Goal: Transaction & Acquisition: Purchase product/service

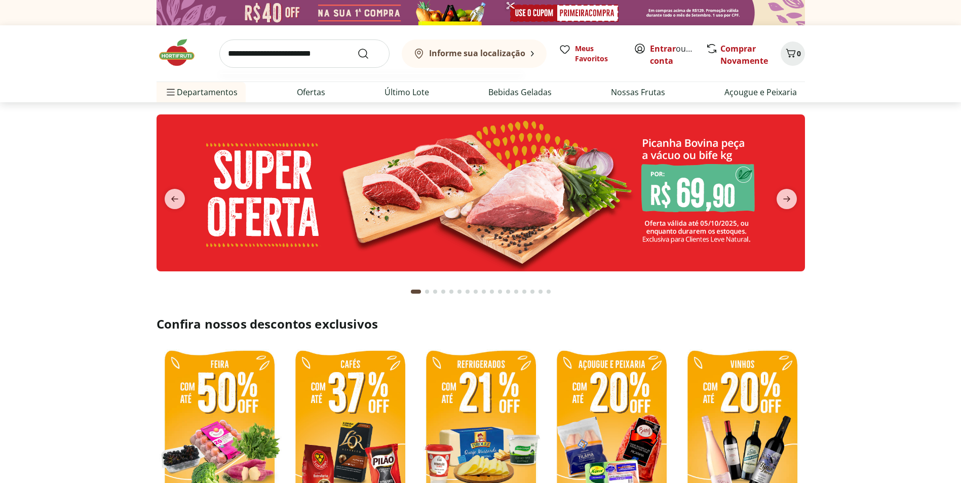
click at [308, 50] on input "search" at bounding box center [304, 54] width 170 height 28
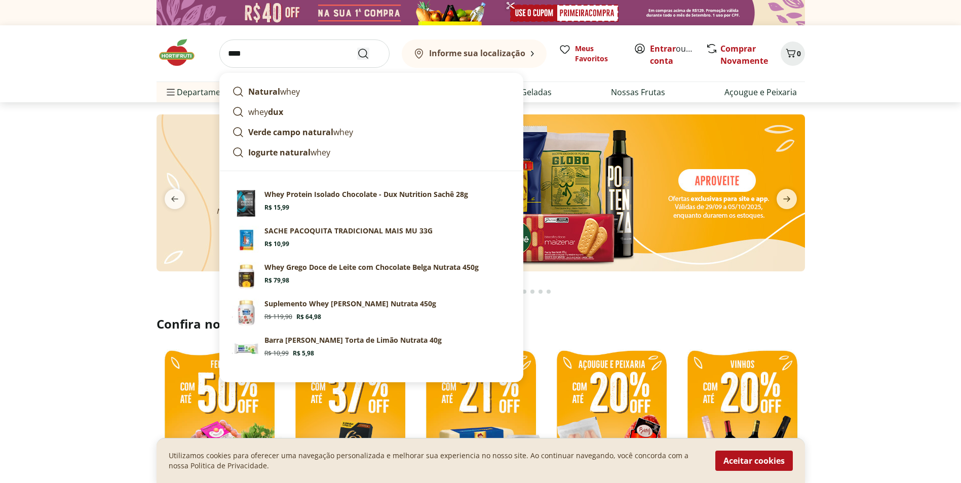
type input "****"
click at [361, 59] on icon "Submit Search" at bounding box center [363, 54] width 12 height 12
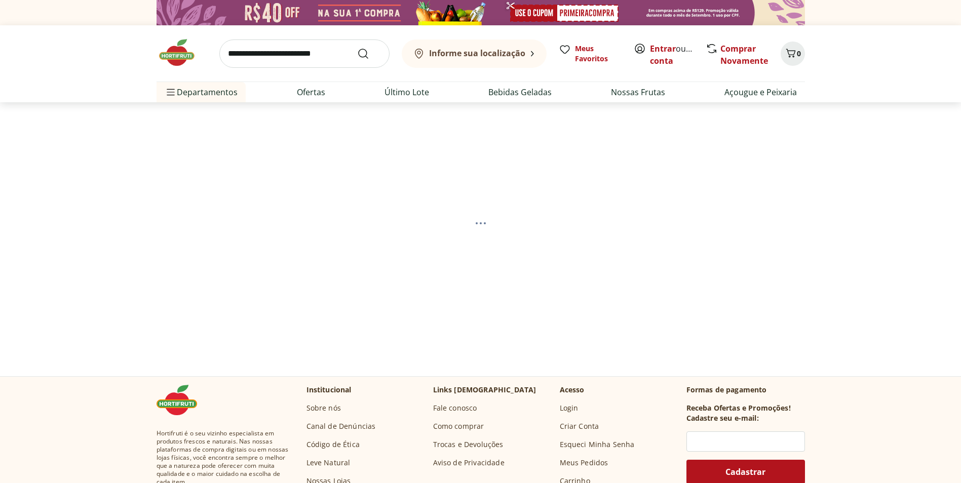
select select "**********"
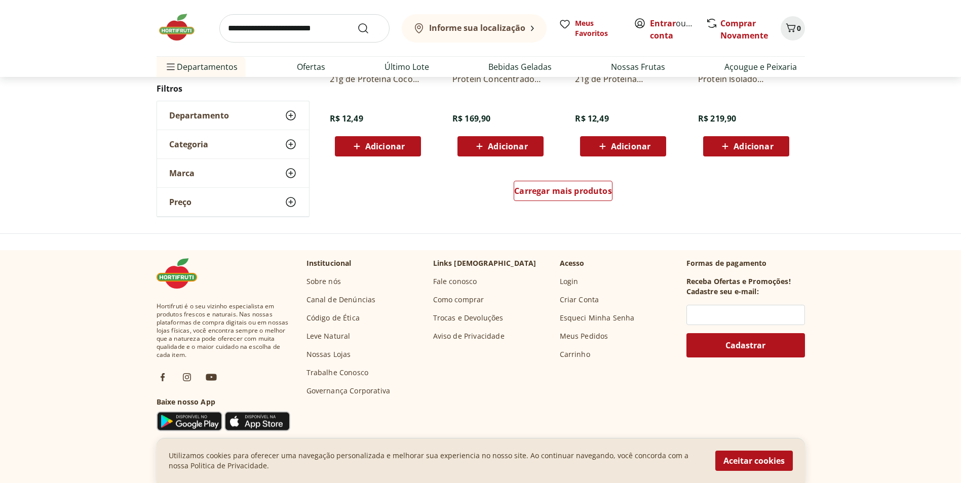
scroll to position [709, 0]
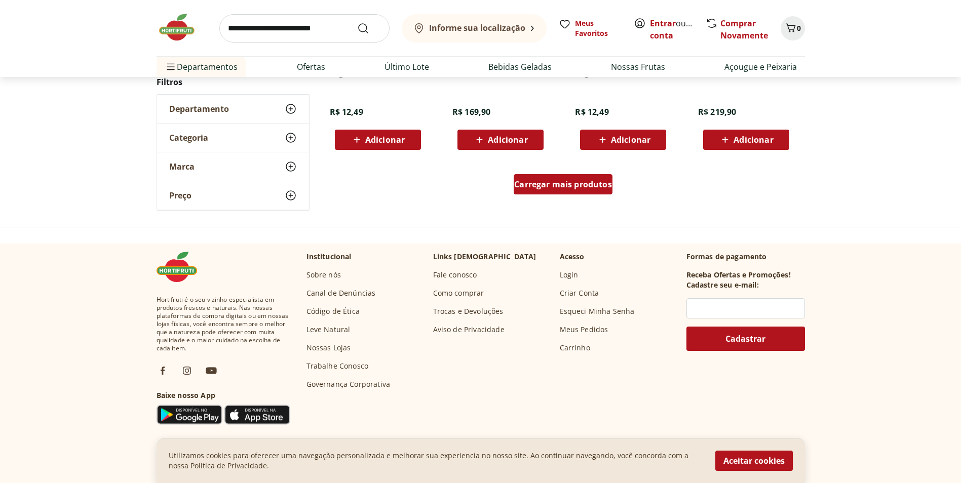
click at [557, 187] on span "Carregar mais produtos" at bounding box center [563, 184] width 98 height 8
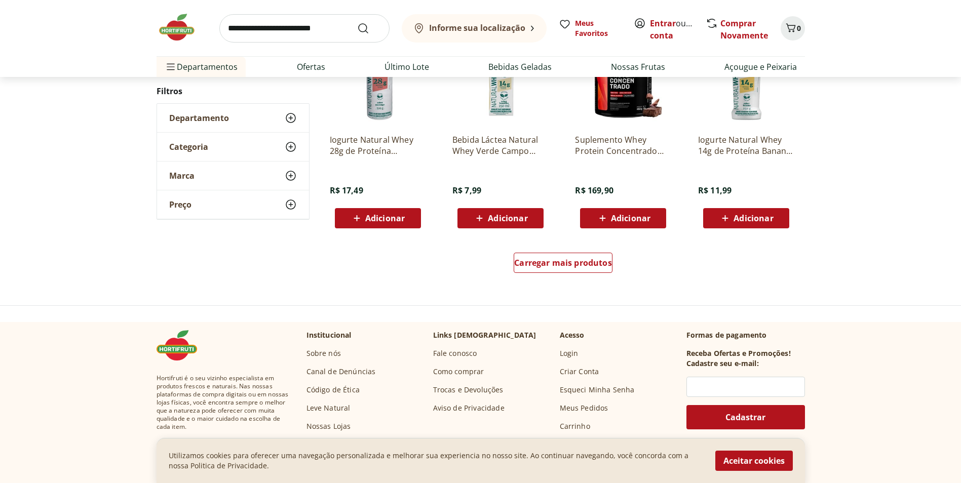
scroll to position [809, 0]
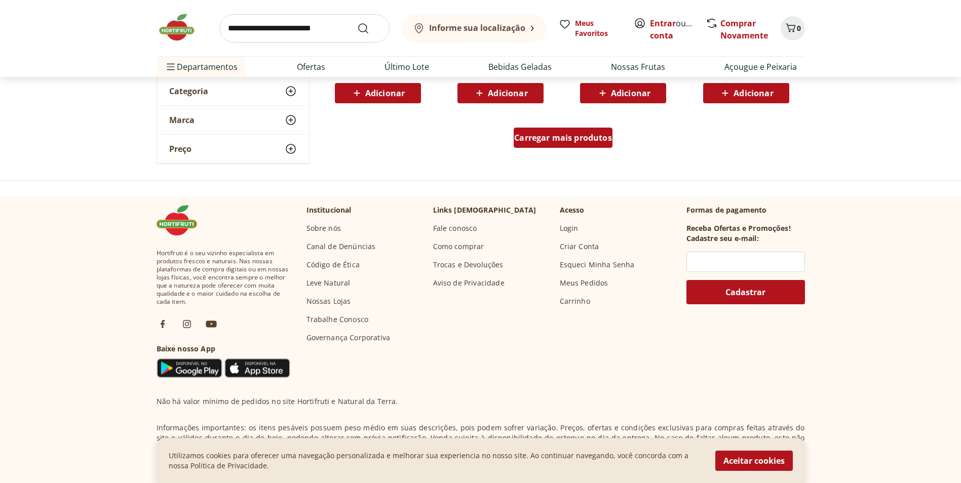
click at [586, 134] on span "Carregar mais produtos" at bounding box center [563, 138] width 98 height 8
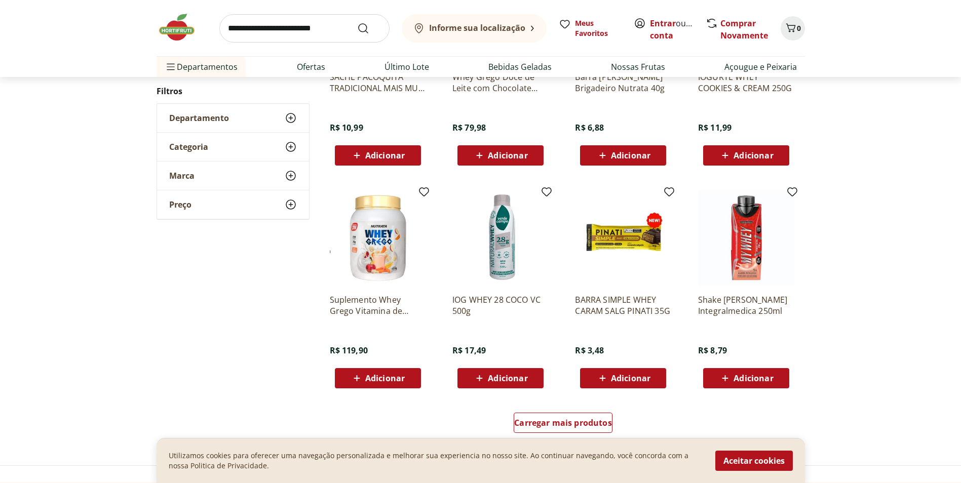
scroll to position [553, 0]
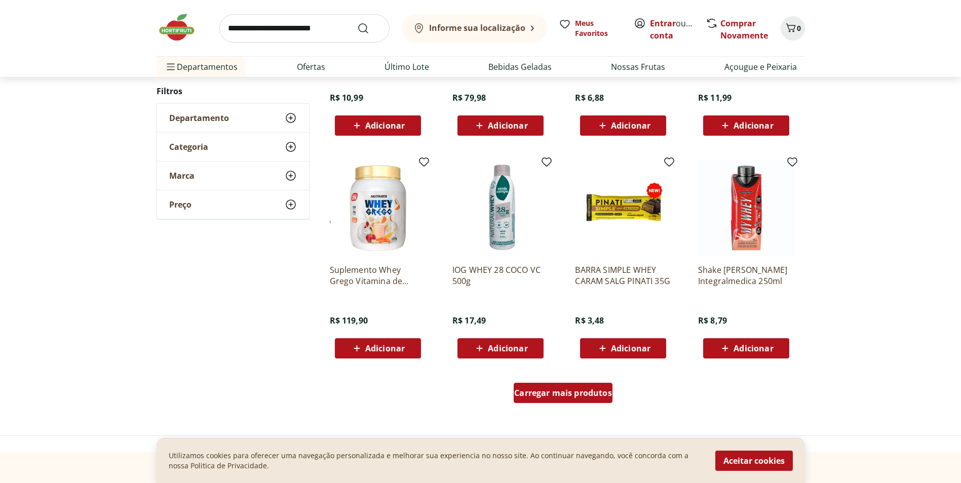
click at [576, 390] on span "Carregar mais produtos" at bounding box center [563, 393] width 98 height 8
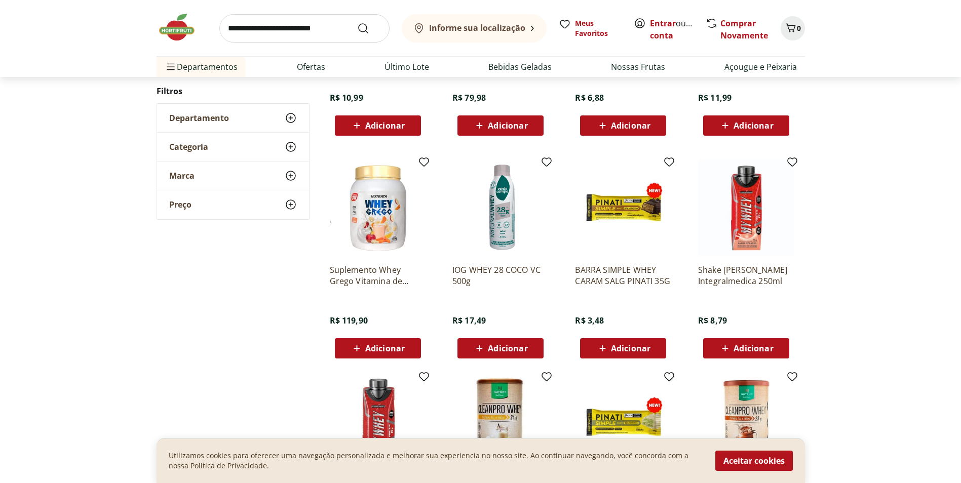
scroll to position [586, 0]
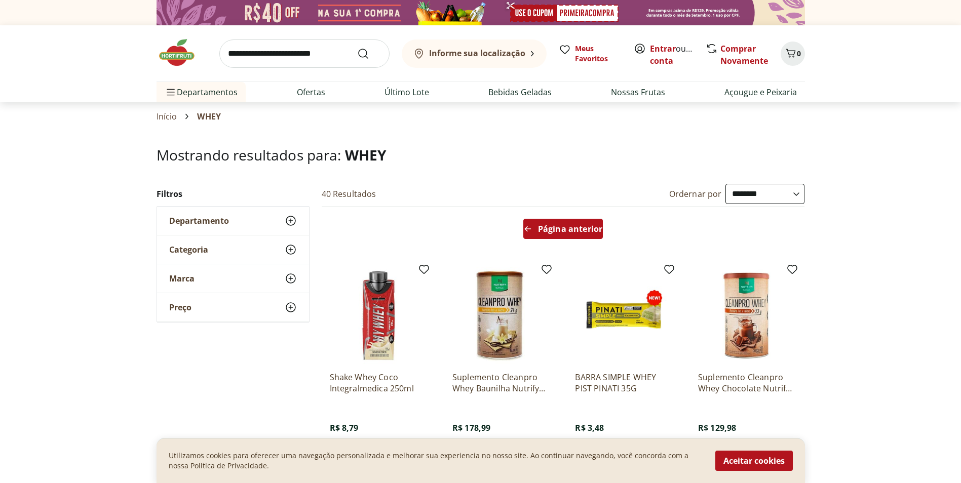
click at [576, 226] on span "Página anterior" at bounding box center [570, 229] width 64 height 8
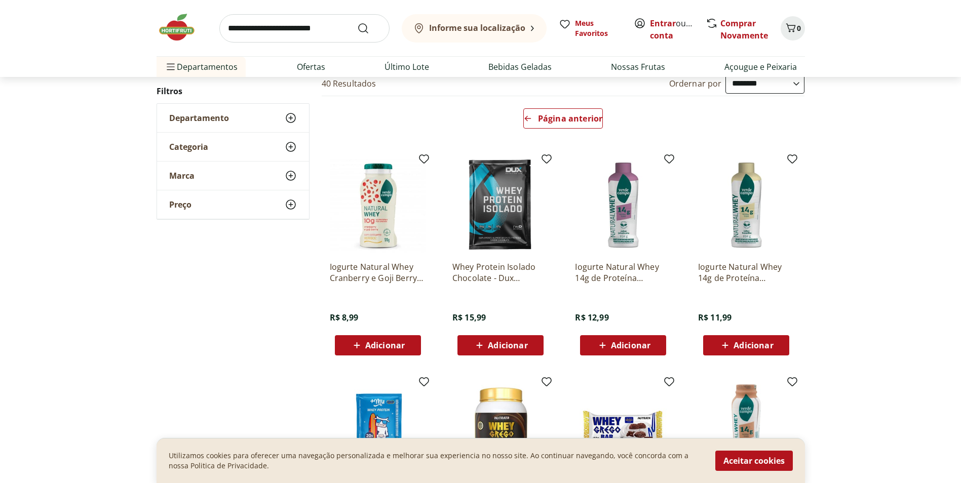
scroll to position [203, 0]
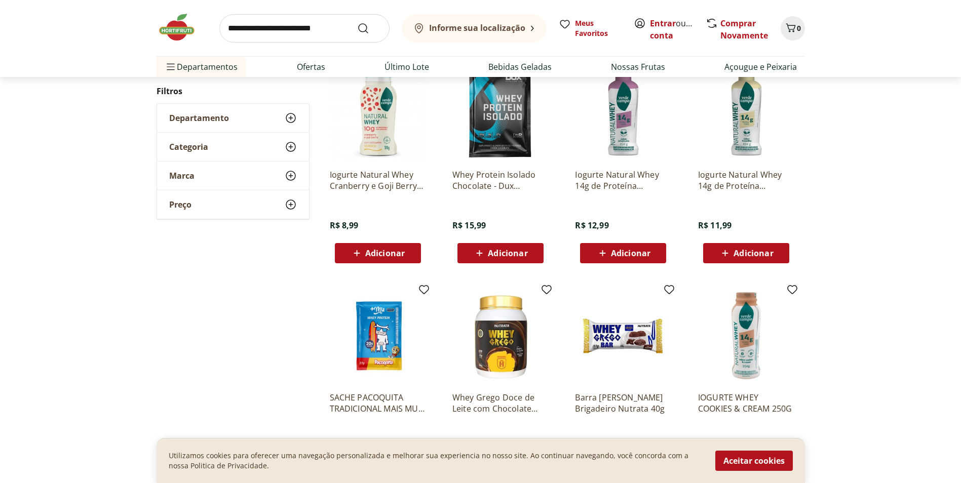
click at [512, 347] on img at bounding box center [500, 336] width 96 height 96
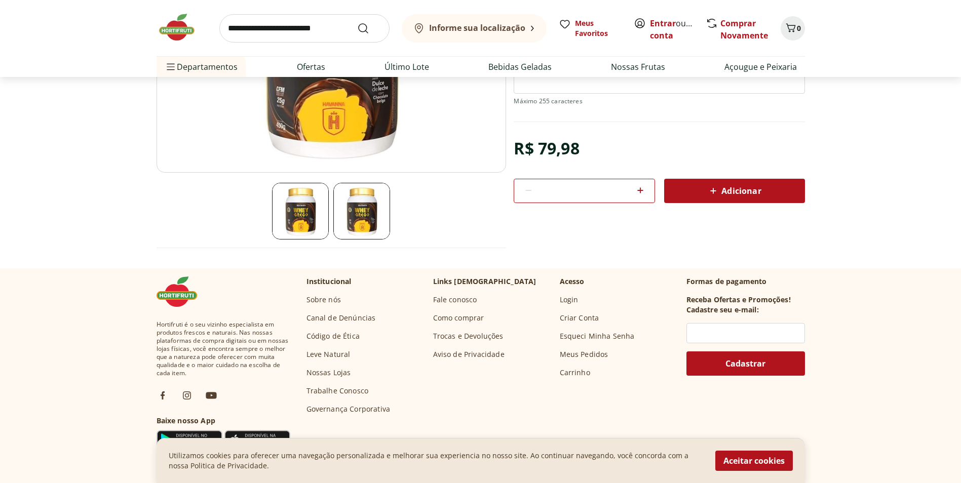
select select "**********"
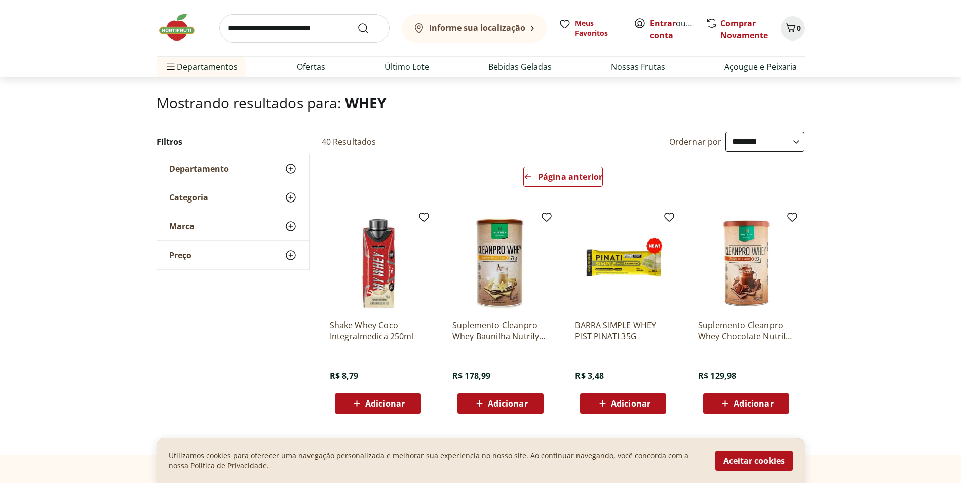
scroll to position [101, 0]
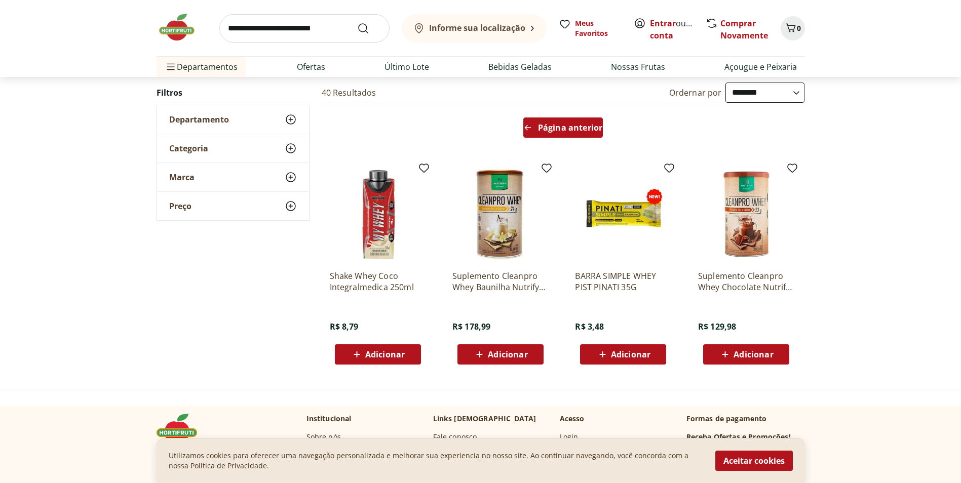
click at [546, 121] on div "Página anterior" at bounding box center [563, 128] width 80 height 20
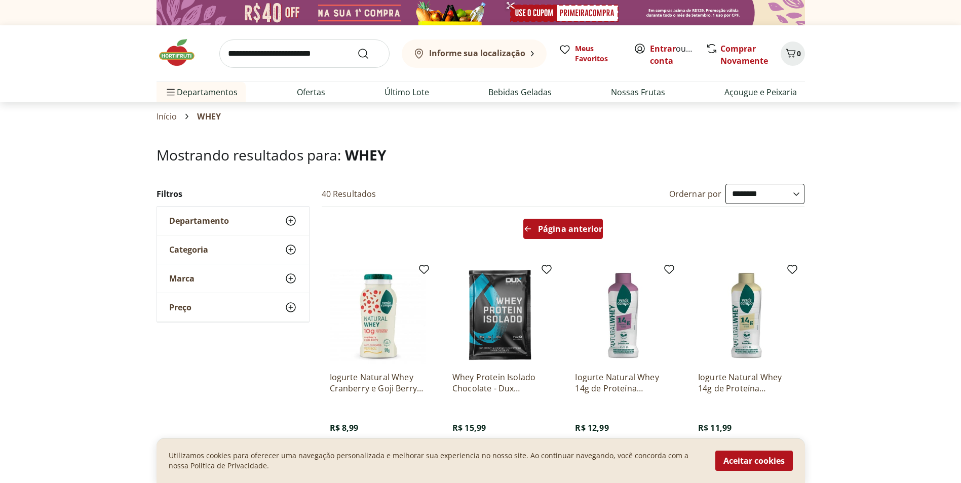
click at [585, 231] on span "Página anterior" at bounding box center [570, 229] width 64 height 8
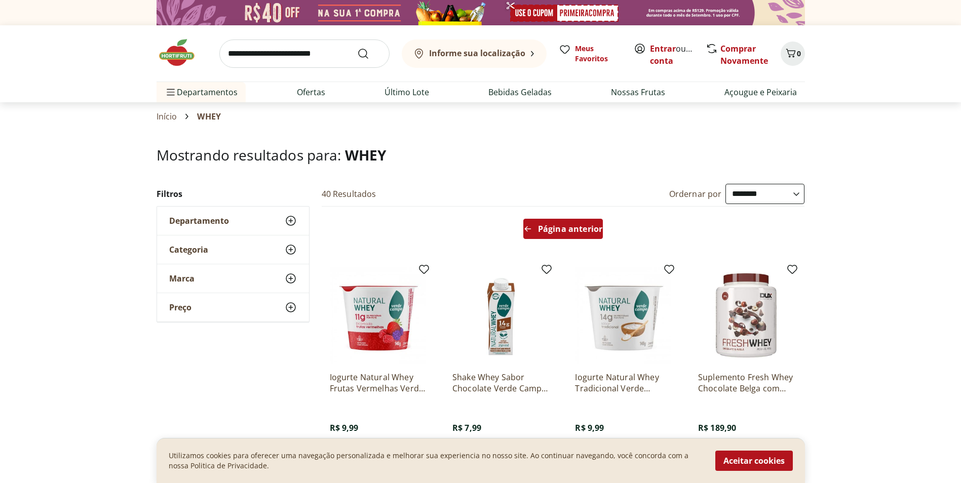
click at [547, 231] on span "Página anterior" at bounding box center [570, 229] width 64 height 8
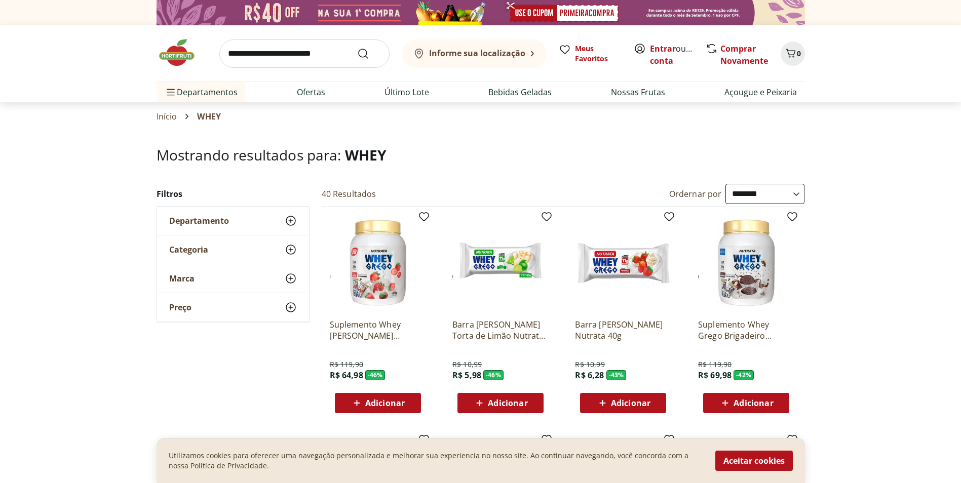
click at [388, 269] on img at bounding box center [378, 263] width 96 height 96
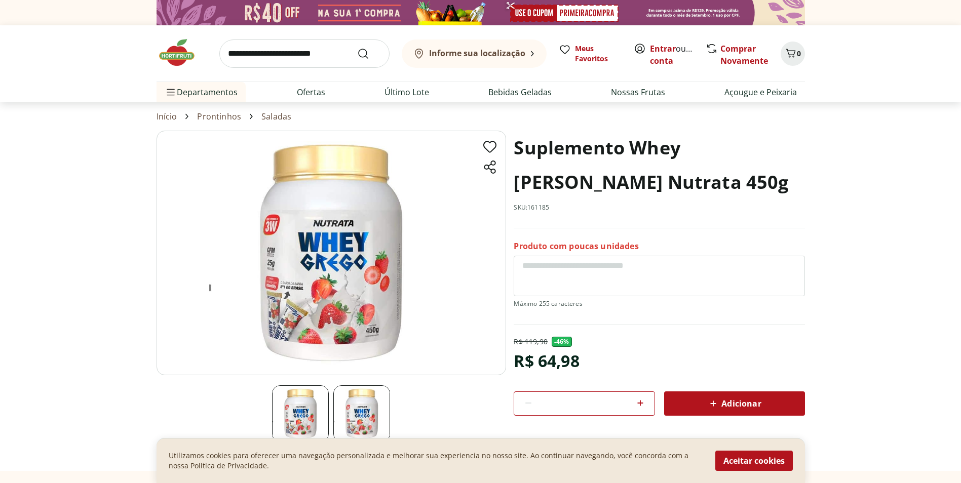
select select "**********"
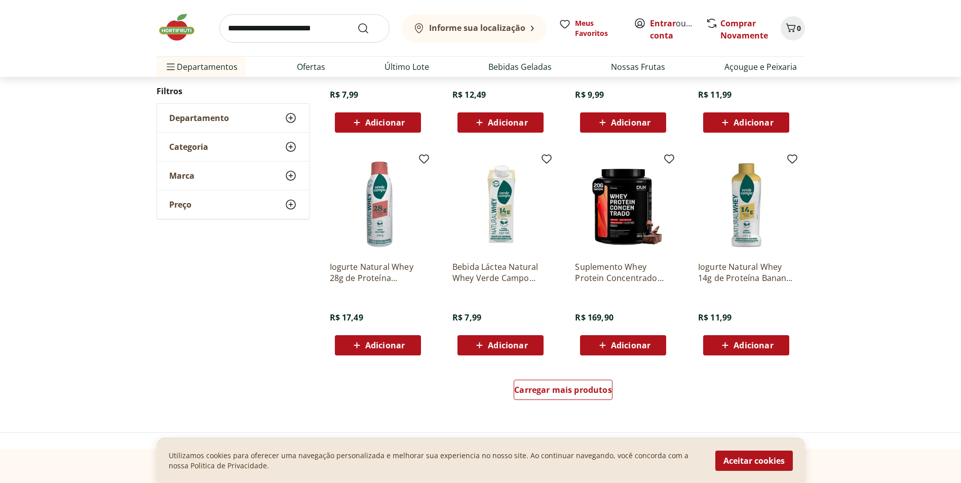
scroll to position [557, 0]
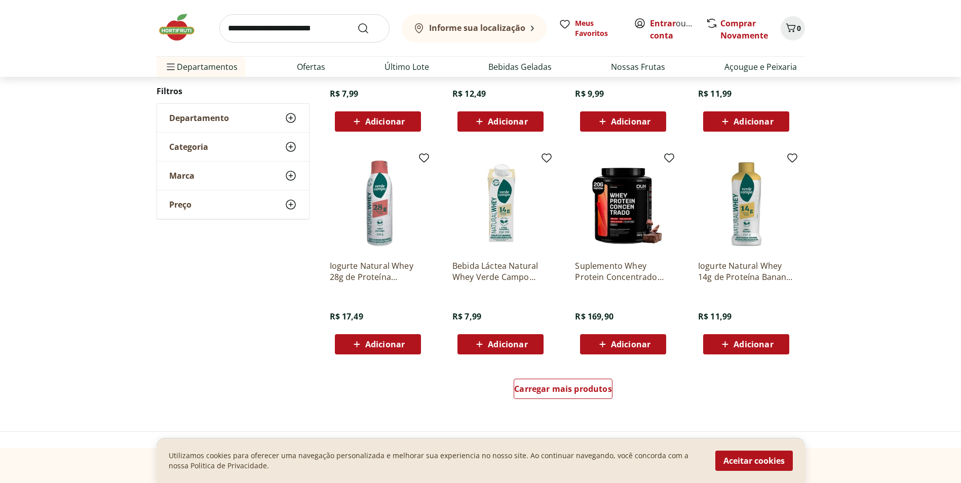
click at [636, 201] on img at bounding box center [623, 204] width 96 height 96
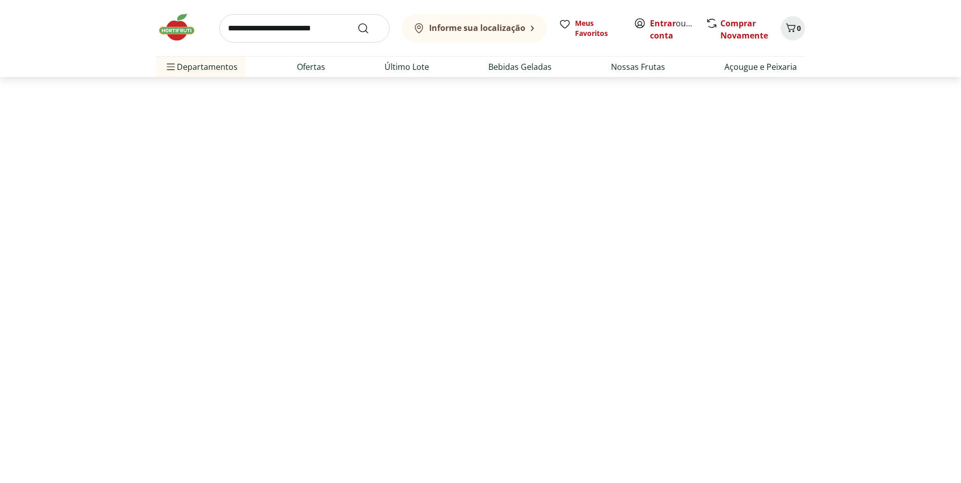
select select "**********"
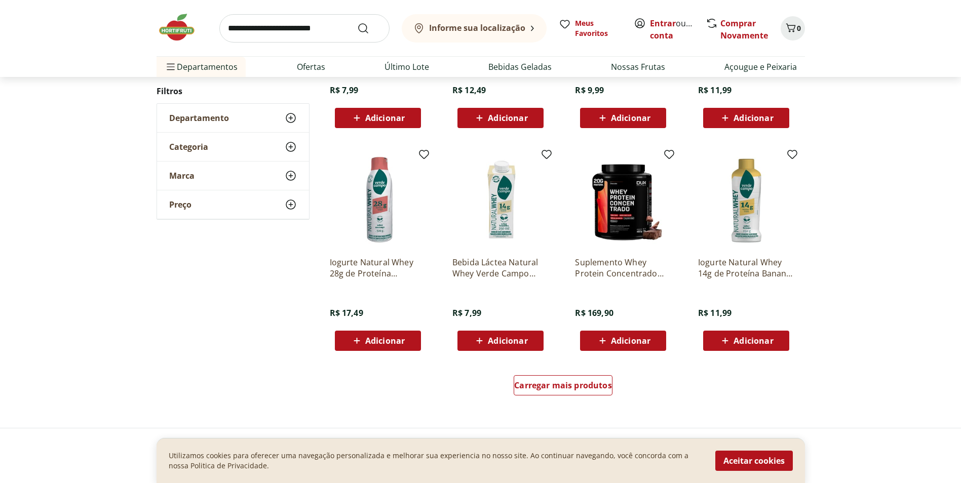
scroll to position [1115, 0]
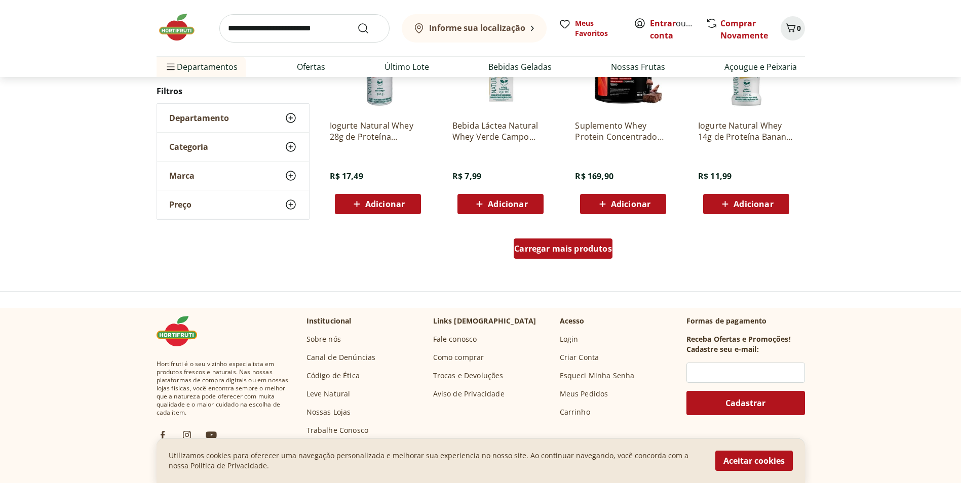
click at [598, 246] on span "Carregar mais produtos" at bounding box center [563, 249] width 98 height 8
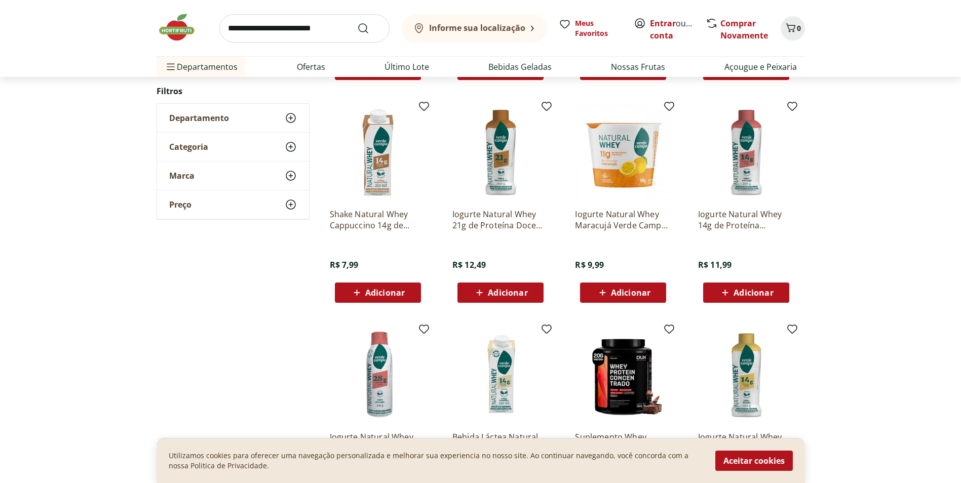
scroll to position [557, 0]
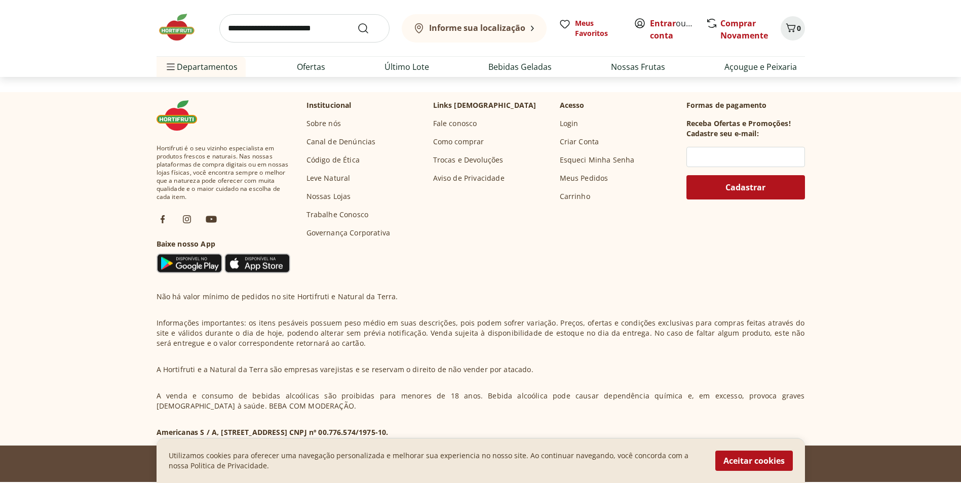
scroll to position [758, 0]
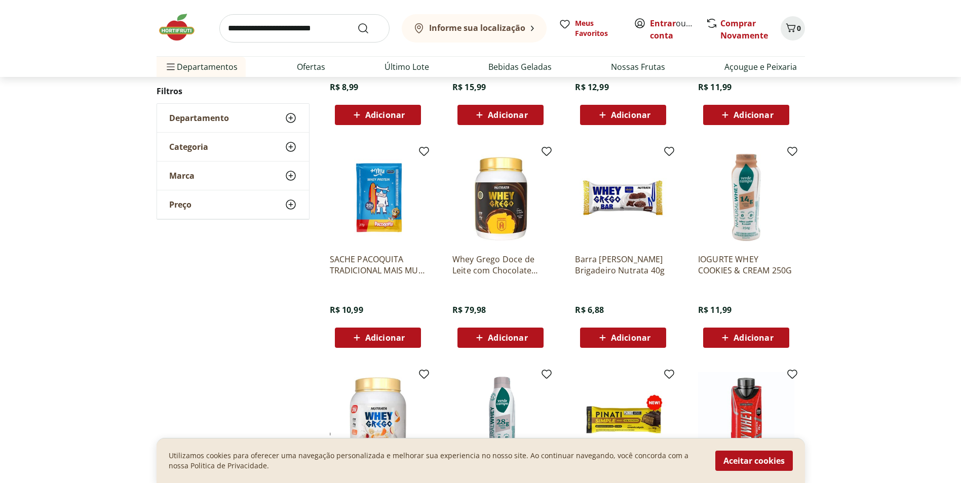
click at [503, 207] on img at bounding box center [500, 197] width 96 height 96
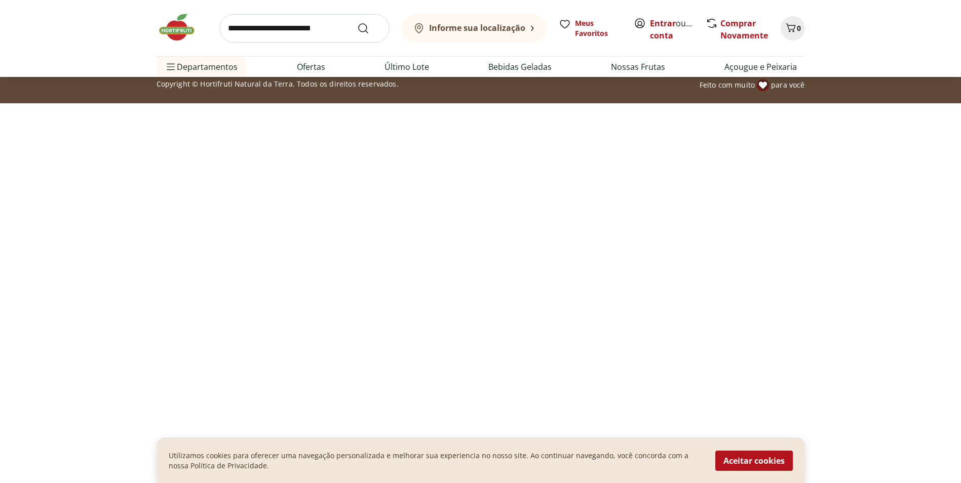
select select "**********"
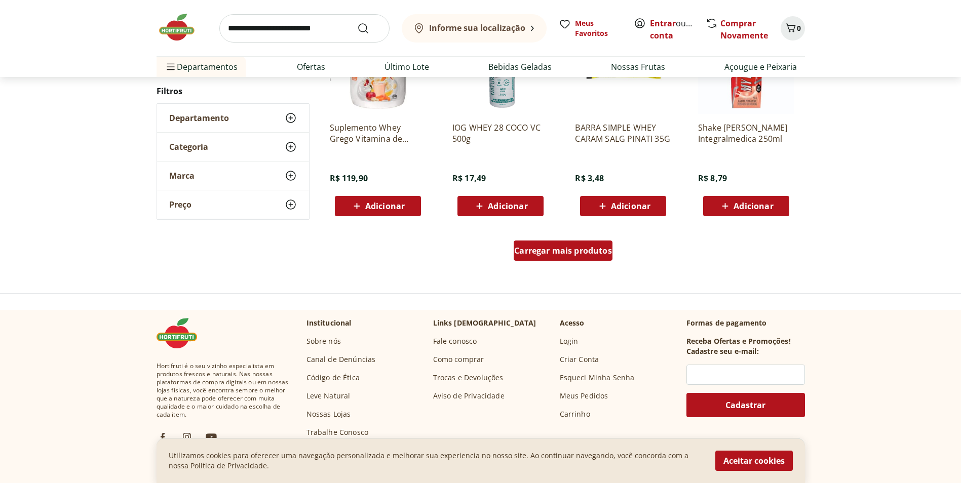
drag, startPoint x: 565, startPoint y: 259, endPoint x: 529, endPoint y: 6, distance: 255.9
click at [564, 259] on div "Carregar mais produtos" at bounding box center [563, 251] width 99 height 20
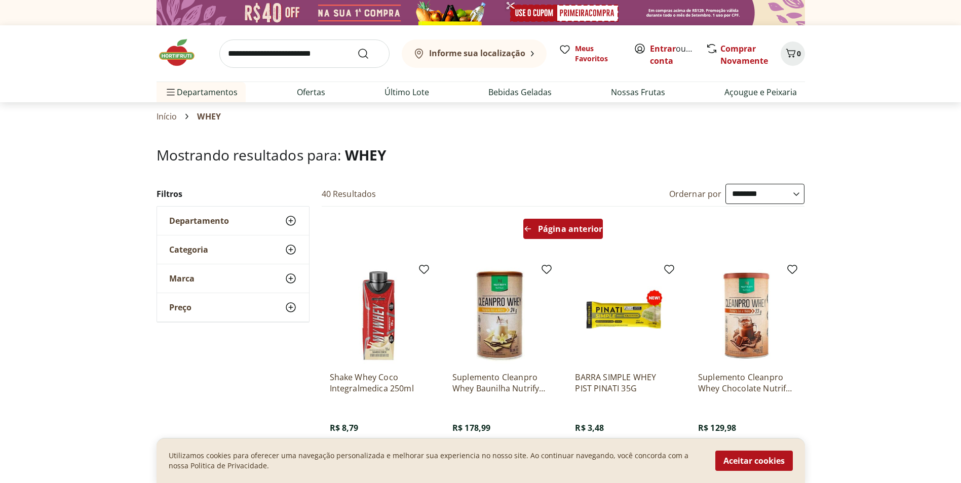
click at [561, 233] on span "Página anterior" at bounding box center [570, 229] width 64 height 8
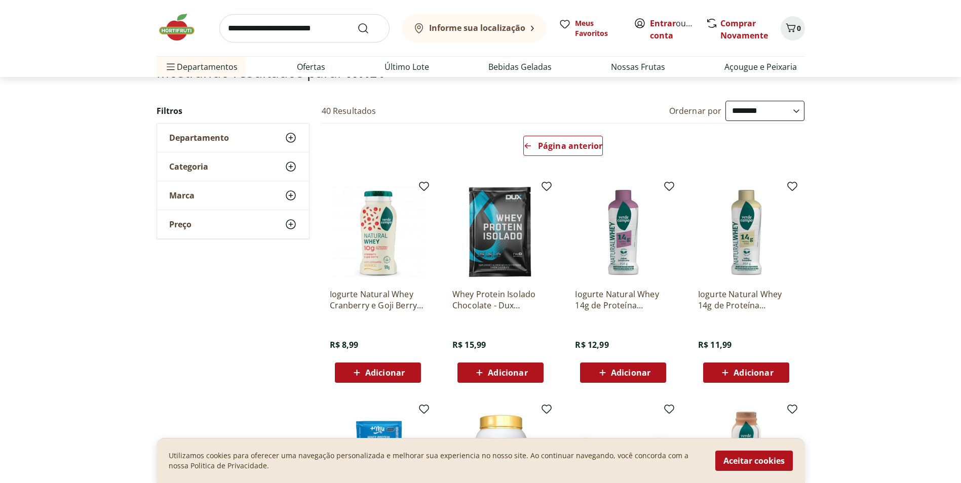
scroll to position [203, 0]
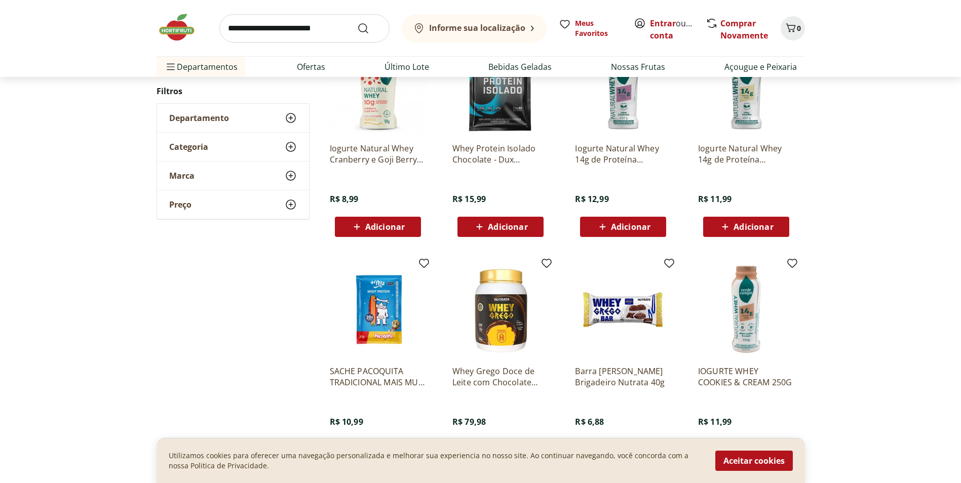
scroll to position [253, 0]
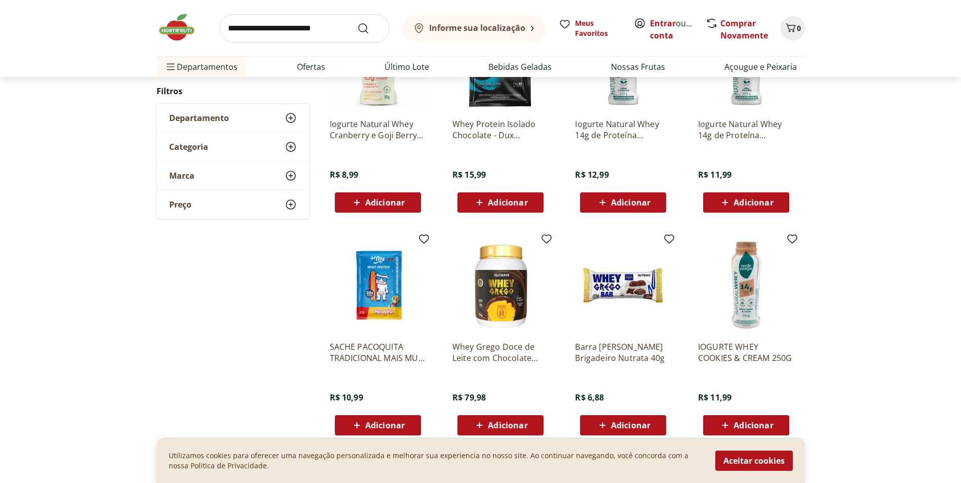
click at [522, 285] on img at bounding box center [500, 285] width 96 height 96
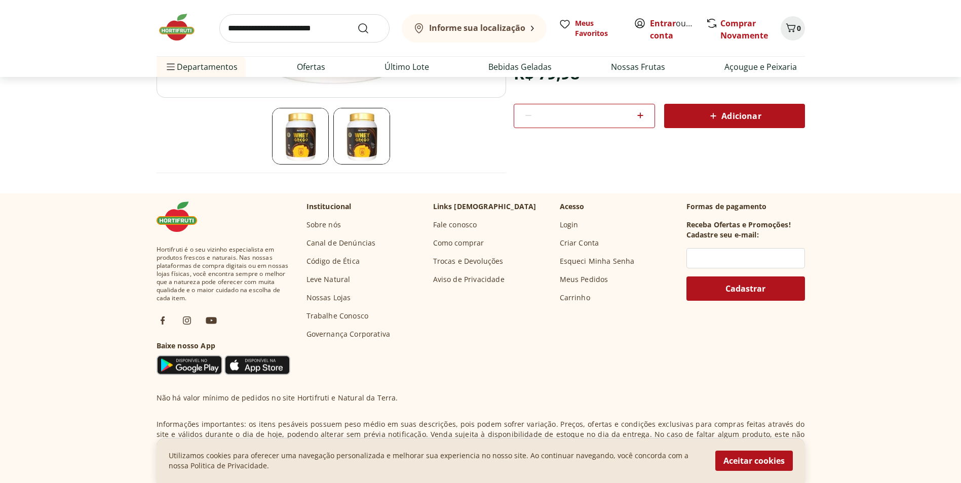
scroll to position [220, 0]
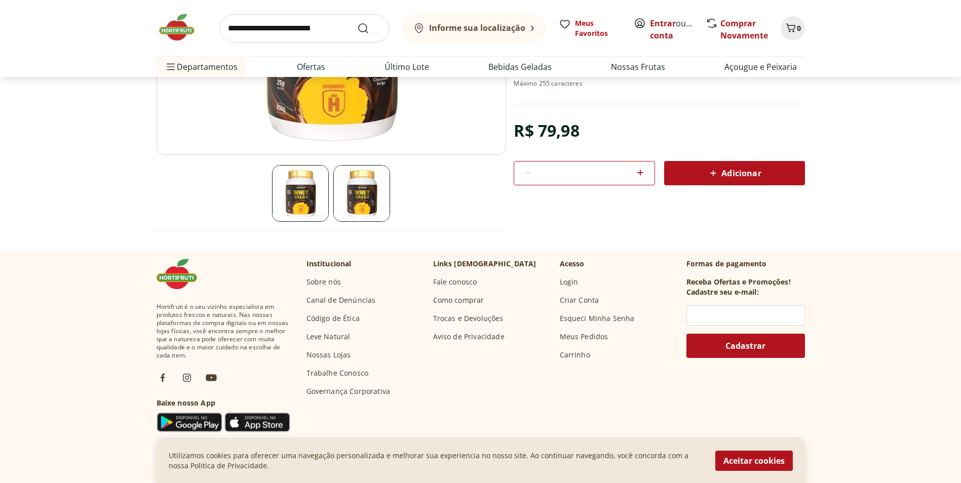
click at [368, 203] on img at bounding box center [361, 193] width 57 height 57
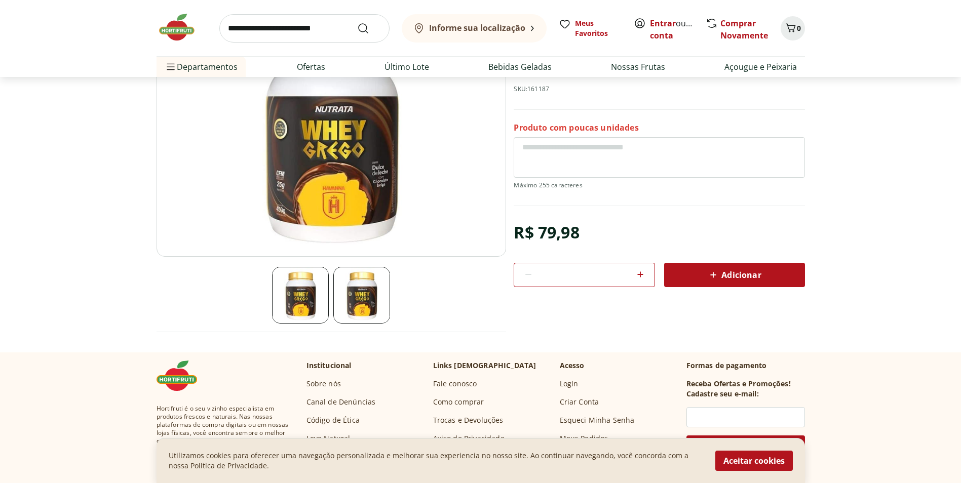
scroll to position [0, 0]
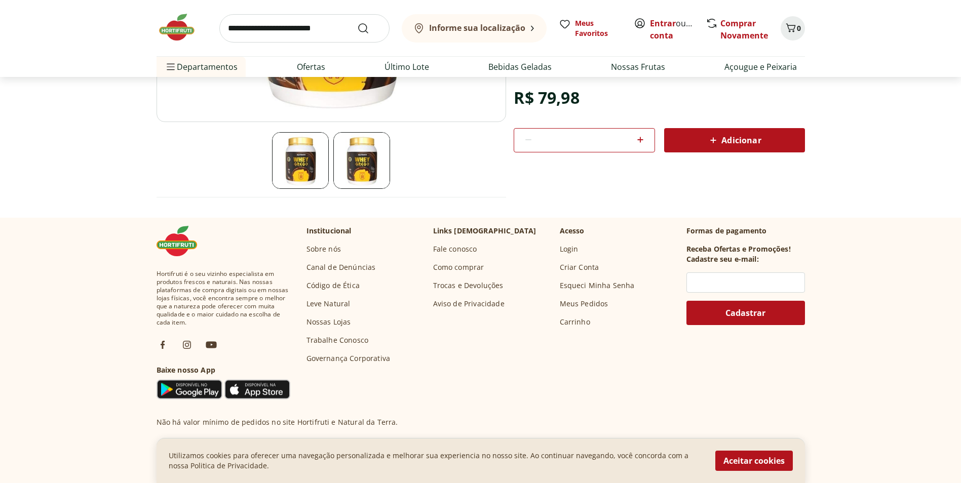
select select "**********"
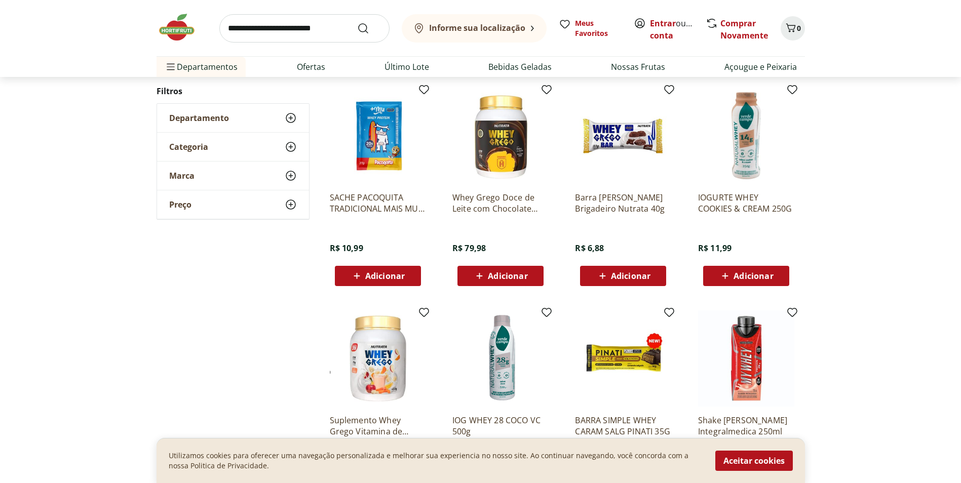
scroll to position [507, 0]
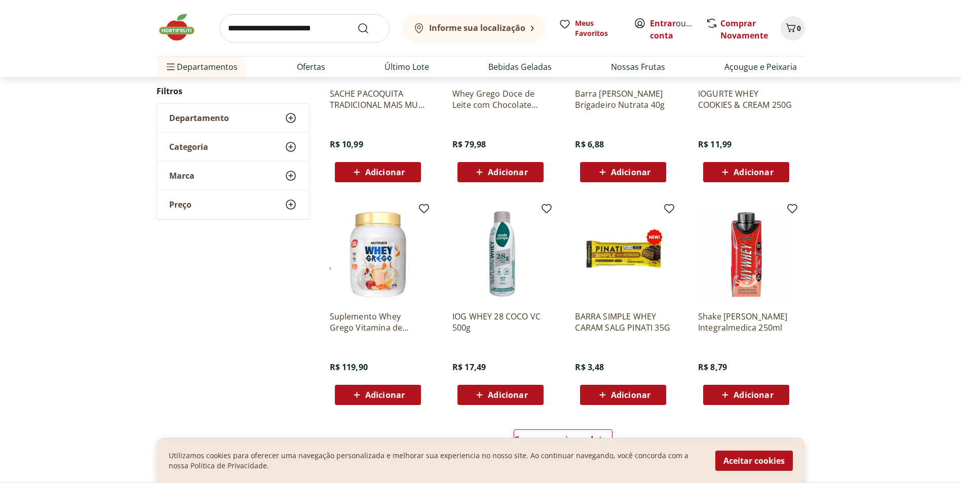
click at [370, 274] on img at bounding box center [378, 255] width 96 height 96
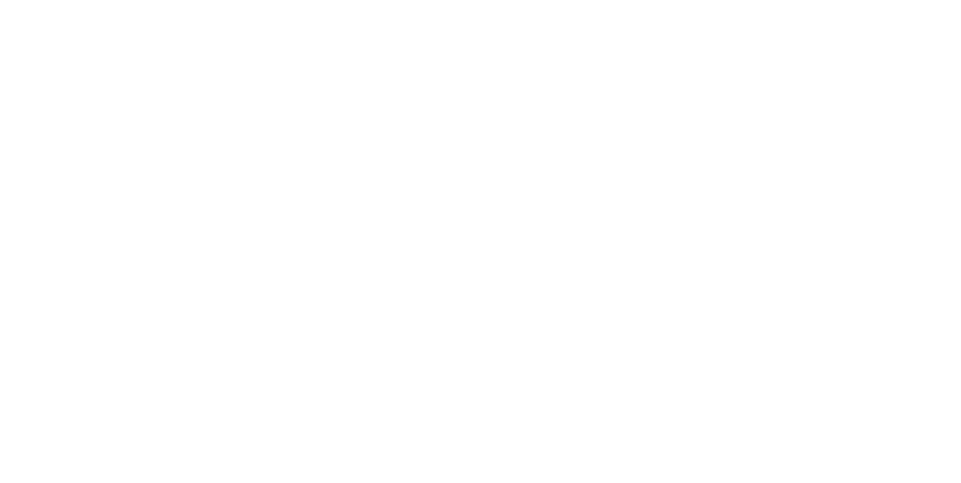
select select "**********"
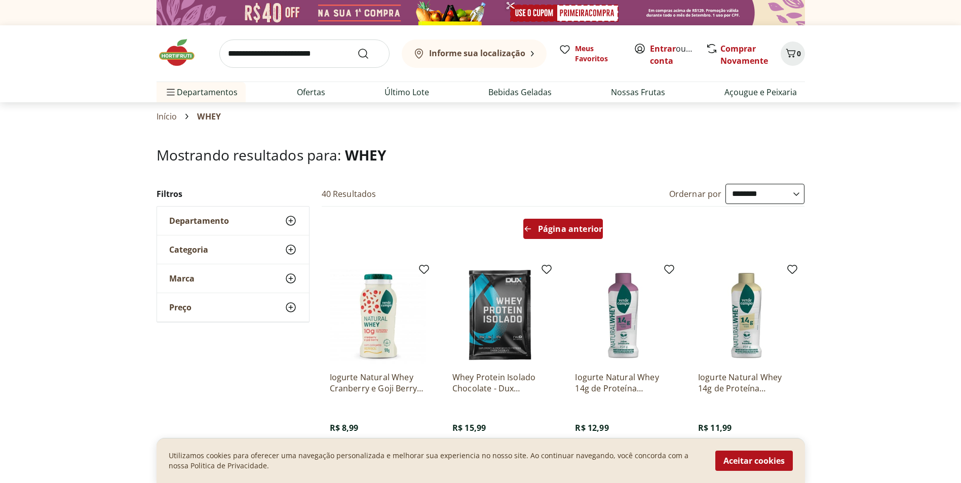
click at [549, 231] on span "Página anterior" at bounding box center [570, 229] width 64 height 8
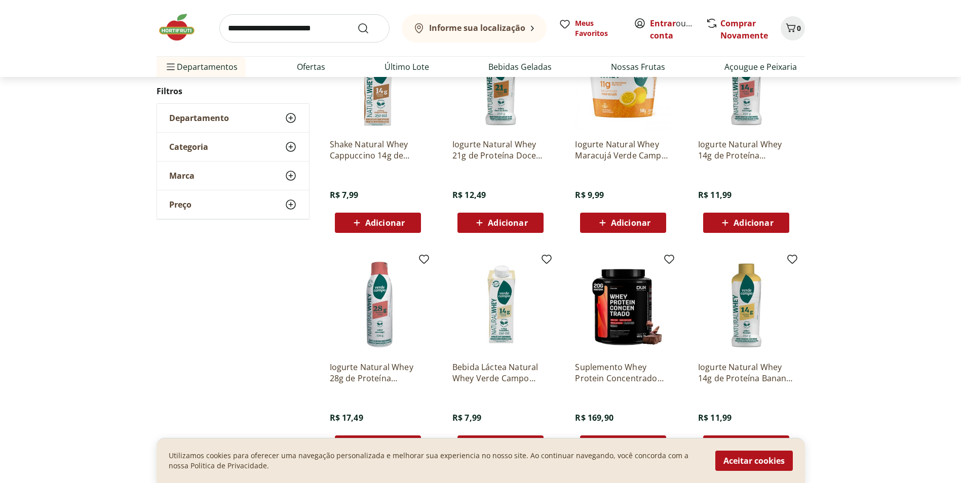
scroll to position [709, 0]
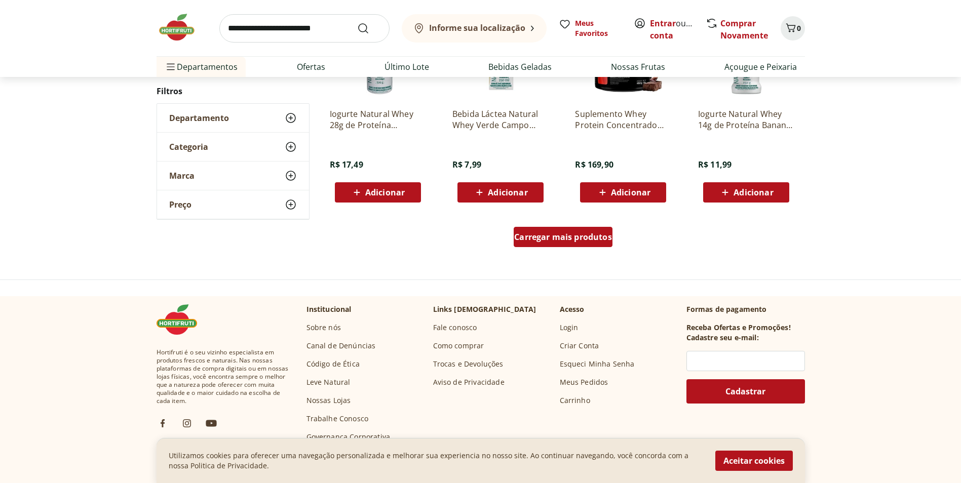
click at [558, 241] on span "Carregar mais produtos" at bounding box center [563, 237] width 98 height 8
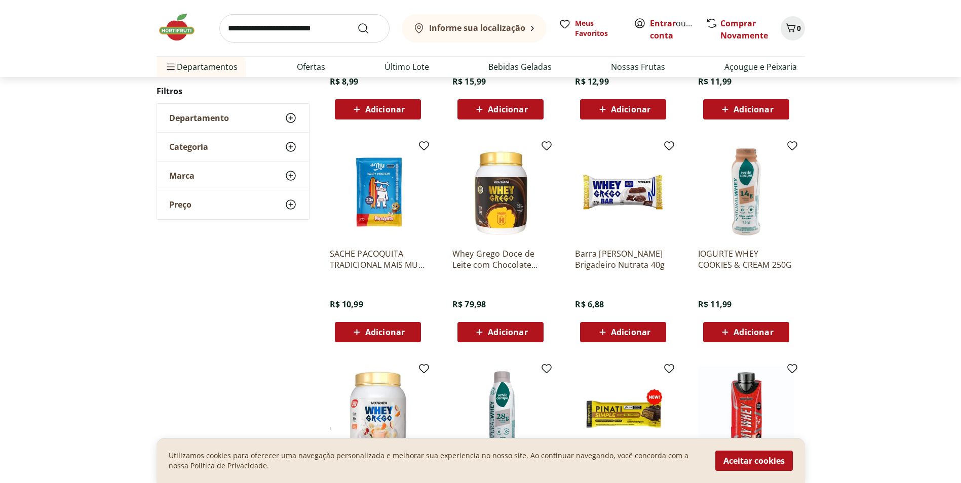
scroll to position [454, 0]
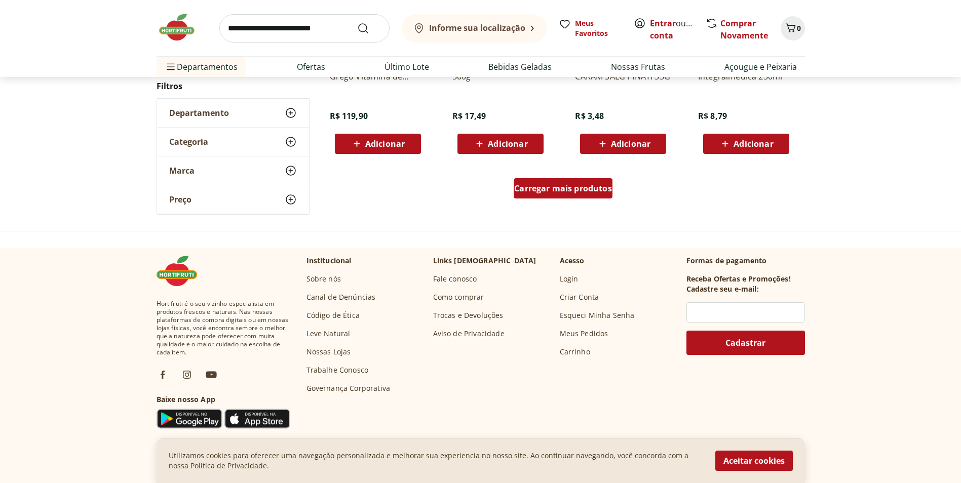
click at [557, 184] on span "Carregar mais produtos" at bounding box center [563, 188] width 98 height 8
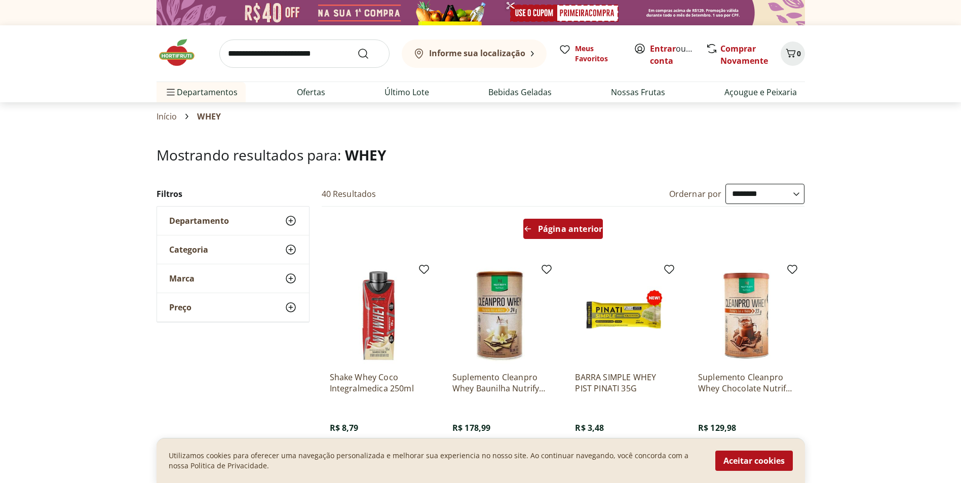
click at [585, 225] on span "Página anterior" at bounding box center [570, 229] width 64 height 8
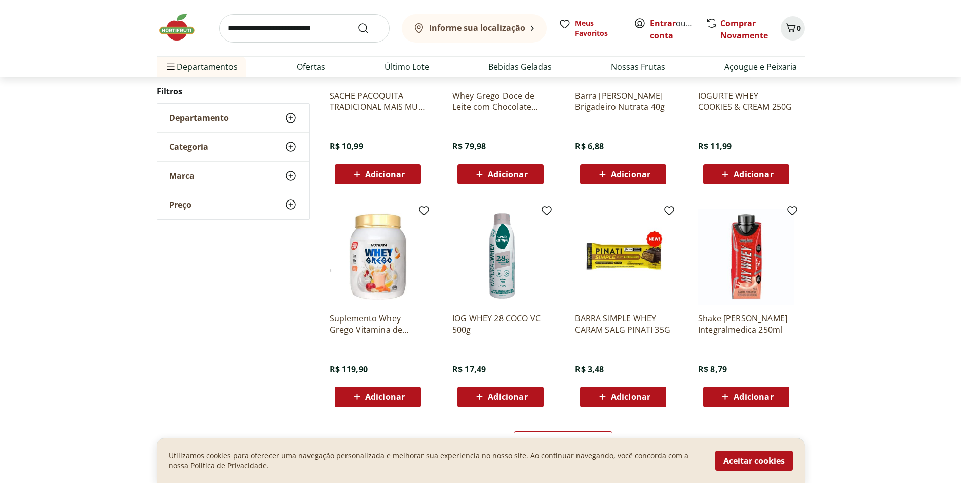
scroll to position [507, 0]
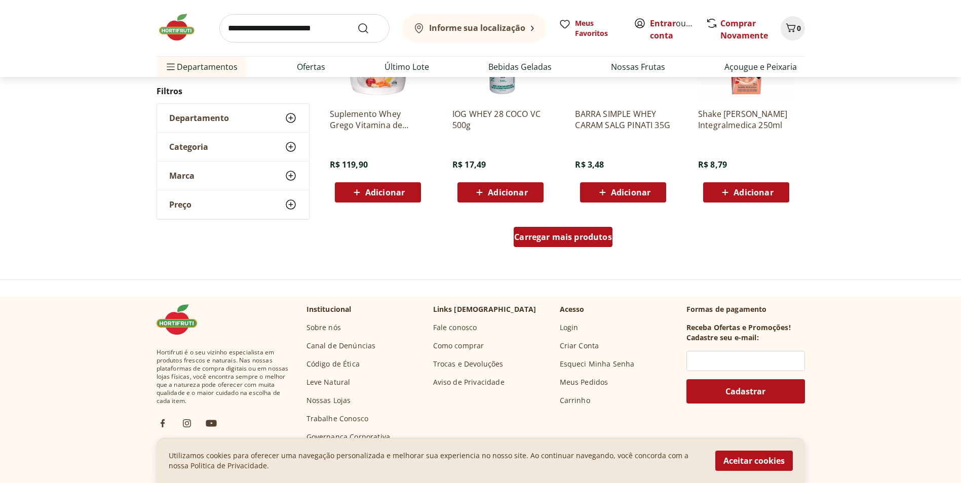
click at [572, 237] on span "Carregar mais produtos" at bounding box center [563, 237] width 98 height 8
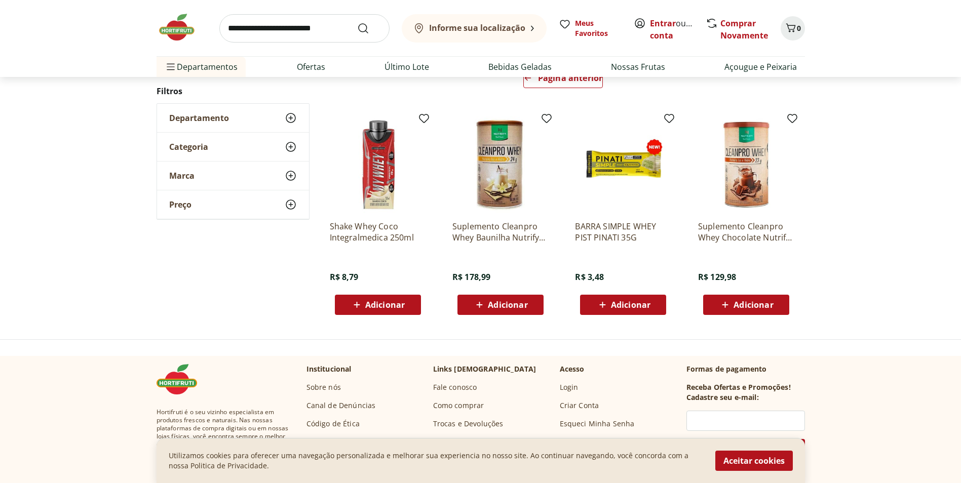
scroll to position [54, 0]
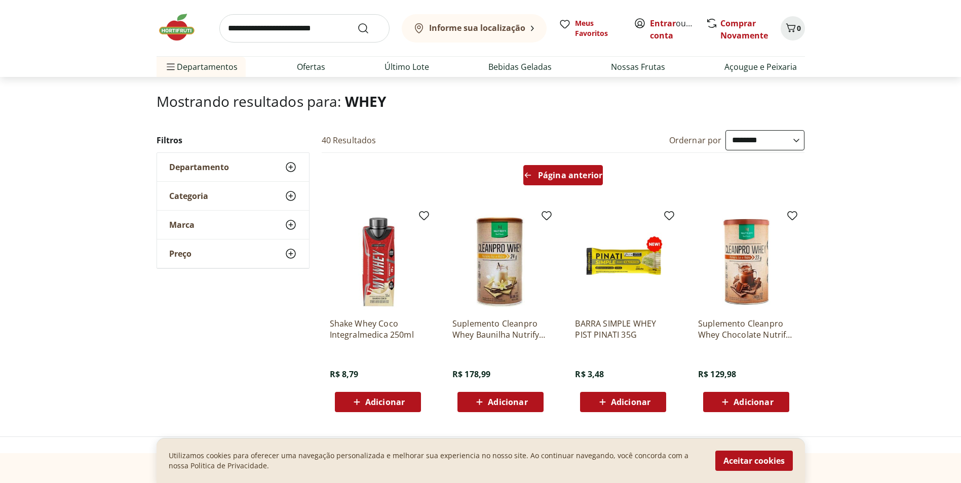
click at [568, 175] on span "Página anterior" at bounding box center [570, 175] width 64 height 8
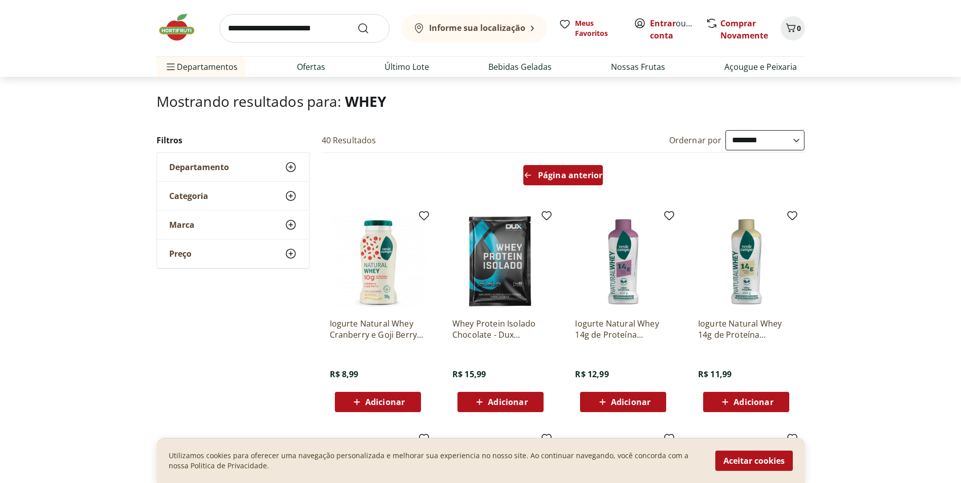
click at [569, 176] on span "Página anterior" at bounding box center [570, 175] width 64 height 8
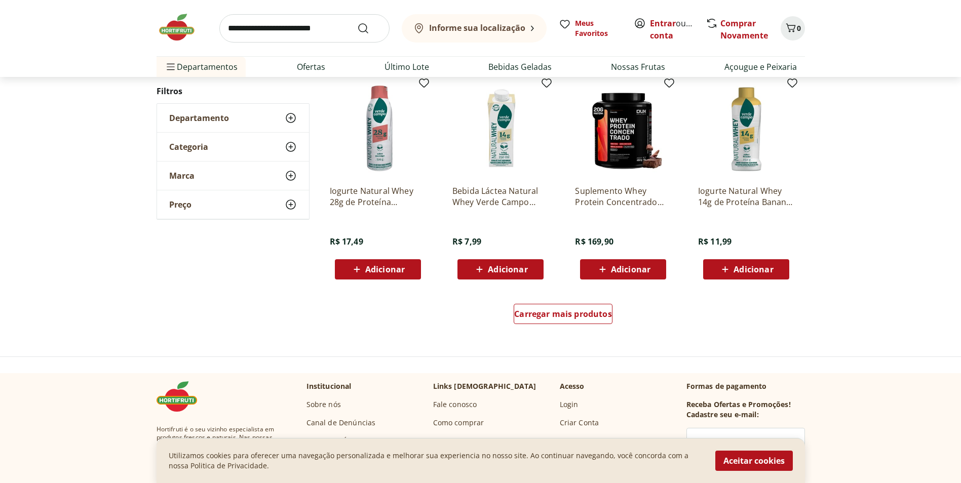
scroll to position [662, 0]
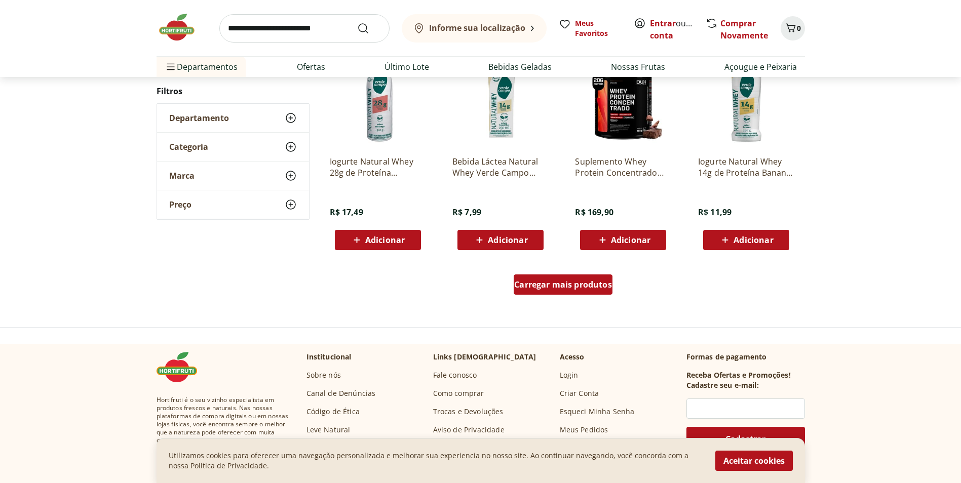
click at [581, 284] on span "Carregar mais produtos" at bounding box center [563, 285] width 98 height 8
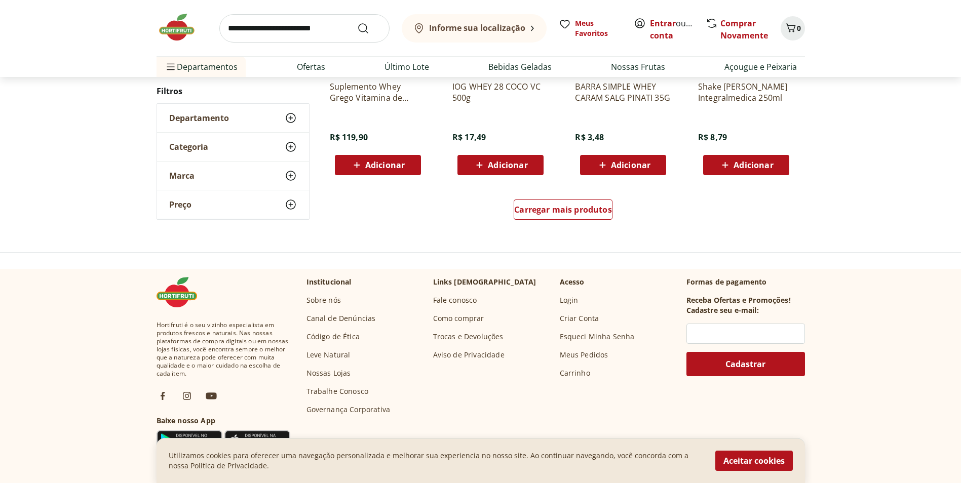
scroll to position [761, 0]
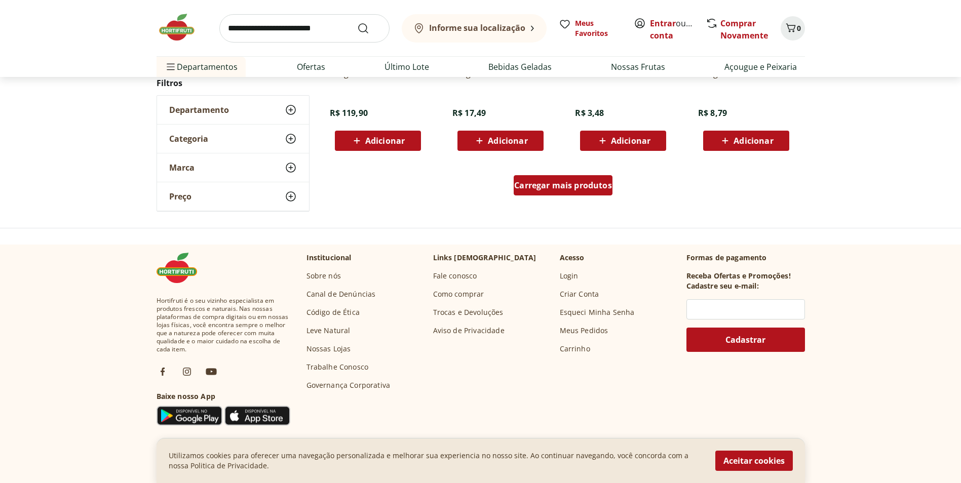
click at [565, 184] on span "Carregar mais produtos" at bounding box center [563, 185] width 98 height 8
